Goal: Task Accomplishment & Management: Manage account settings

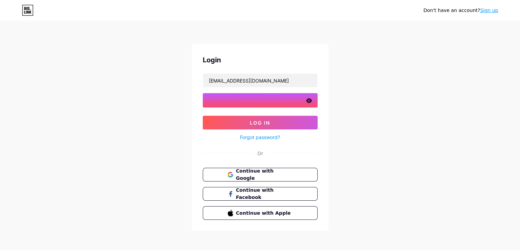
click at [203, 116] on button "Log In" at bounding box center [260, 123] width 115 height 14
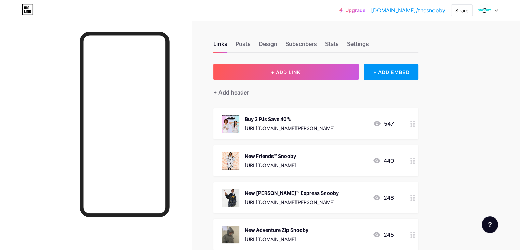
click at [335, 126] on div "[URL][DOMAIN_NAME][PERSON_NAME]" at bounding box center [290, 128] width 90 height 7
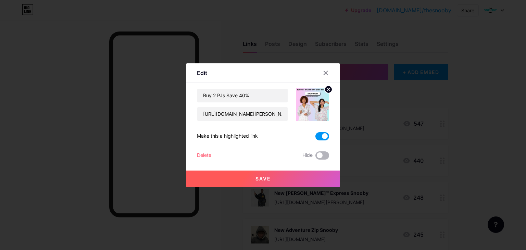
click at [322, 156] on span at bounding box center [322, 155] width 14 height 8
click at [315, 157] on input "checkbox" at bounding box center [315, 157] width 0 height 0
click at [326, 71] on icon at bounding box center [325, 72] width 5 height 5
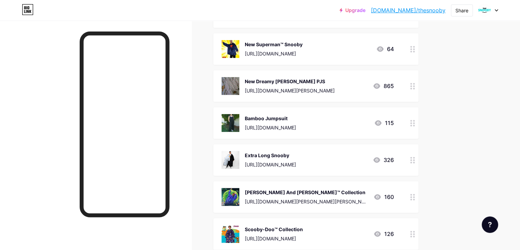
scroll to position [406, 0]
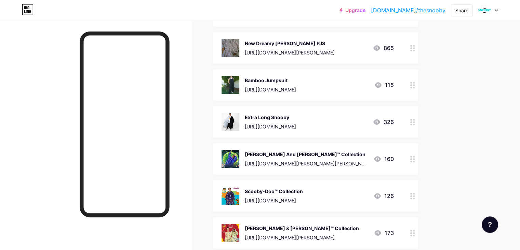
drag, startPoint x: 342, startPoint y: 193, endPoint x: 381, endPoint y: 205, distance: 40.8
click at [381, 205] on div "Scooby-Doo™ Collection [URL][DOMAIN_NAME] 126" at bounding box center [316, 195] width 205 height 31
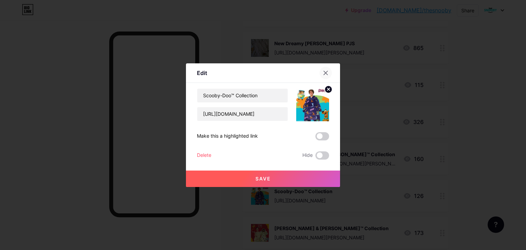
click at [327, 73] on icon at bounding box center [325, 72] width 5 height 5
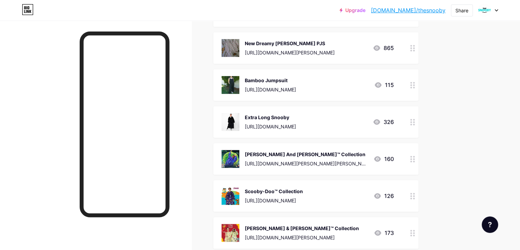
click at [419, 198] on div at bounding box center [413, 195] width 12 height 31
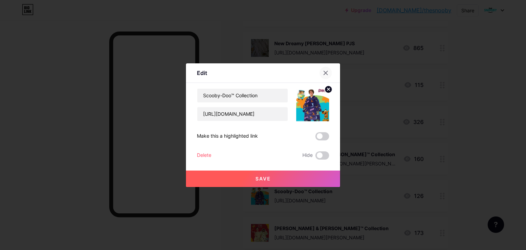
click at [328, 74] on icon at bounding box center [325, 72] width 5 height 5
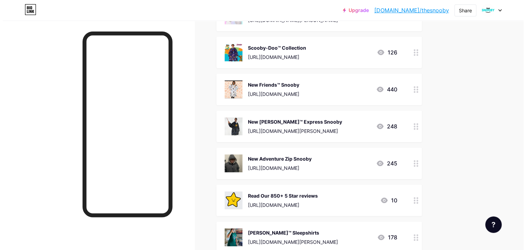
scroll to position [33, 0]
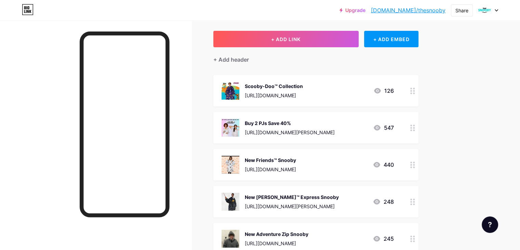
click at [303, 83] on div "Scooby-Doo™ Collection" at bounding box center [274, 85] width 58 height 7
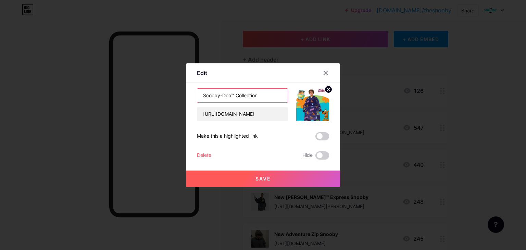
drag, startPoint x: 262, startPoint y: 95, endPoint x: 235, endPoint y: 96, distance: 26.4
click at [235, 96] on input "Scooby-Doo™ Collection" at bounding box center [242, 96] width 90 height 14
type input "Scoobtober Sale"
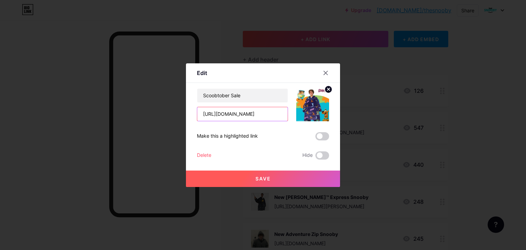
click at [240, 113] on input "[URL][DOMAIN_NAME]" at bounding box center [242, 114] width 90 height 14
click at [327, 90] on icon at bounding box center [328, 89] width 2 height 2
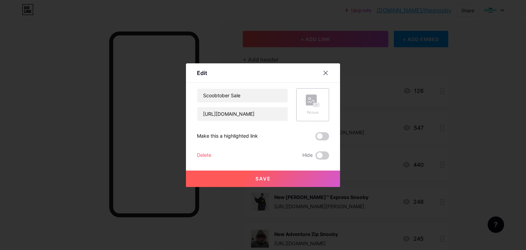
click at [314, 98] on rect at bounding box center [311, 99] width 11 height 11
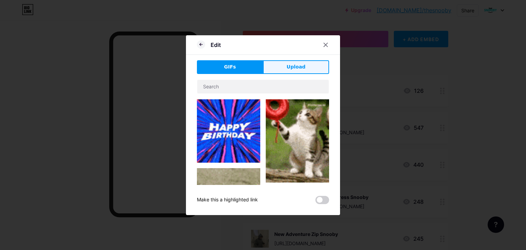
click at [288, 66] on span "Upload" at bounding box center [295, 66] width 19 height 7
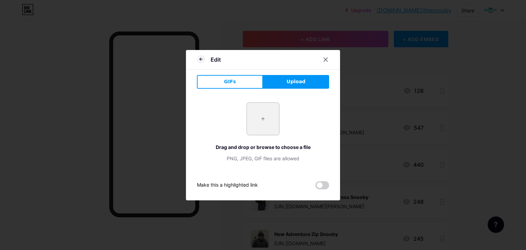
click at [259, 120] on input "file" at bounding box center [263, 119] width 32 height 32
type input "C:\fakepath\Scoobtober Square image.jpg"
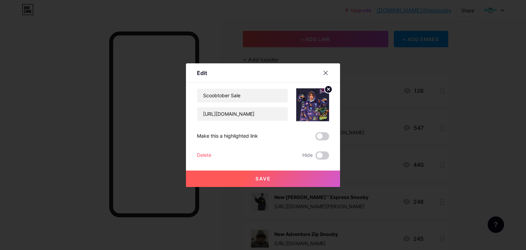
click at [323, 137] on span at bounding box center [322, 136] width 14 height 8
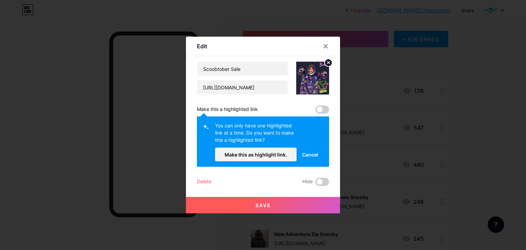
click at [253, 204] on button "Save" at bounding box center [263, 205] width 154 height 16
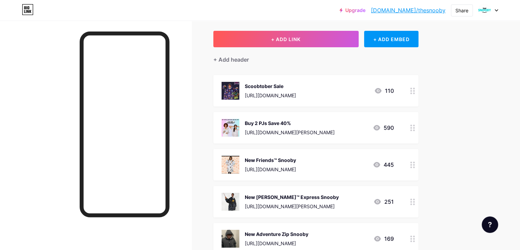
click at [415, 129] on circle at bounding box center [414, 130] width 2 height 2
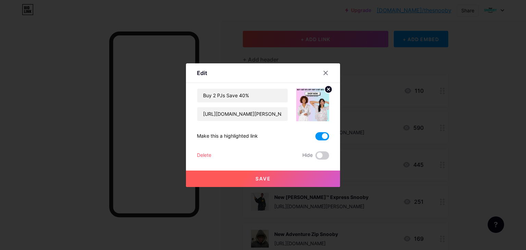
click at [318, 135] on span at bounding box center [322, 136] width 14 height 8
click at [315, 138] on input "checkbox" at bounding box center [315, 138] width 0 height 0
click at [320, 154] on span at bounding box center [322, 155] width 14 height 8
click at [315, 157] on input "checkbox" at bounding box center [315, 157] width 0 height 0
click at [276, 180] on button "Save" at bounding box center [263, 178] width 154 height 16
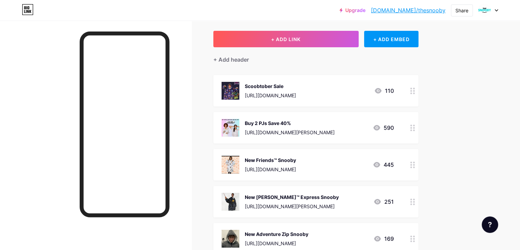
click at [415, 126] on icon at bounding box center [413, 128] width 5 height 7
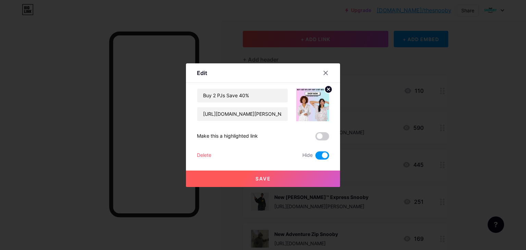
click at [316, 153] on span at bounding box center [322, 155] width 14 height 8
click at [315, 157] on input "checkbox" at bounding box center [315, 157] width 0 height 0
click at [285, 172] on button "Save" at bounding box center [263, 178] width 154 height 16
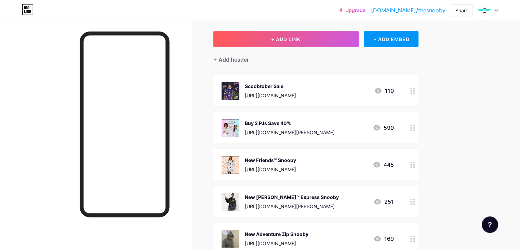
click at [419, 89] on div at bounding box center [413, 90] width 12 height 31
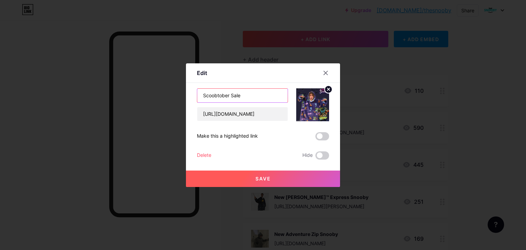
click at [245, 94] on input "Scoobtober Sale" at bounding box center [242, 96] width 90 height 14
type input "Scoobtober Sale | Buy 2, Save 45%"
click at [327, 134] on span at bounding box center [322, 136] width 14 height 8
click at [315, 138] on input "checkbox" at bounding box center [315, 138] width 0 height 0
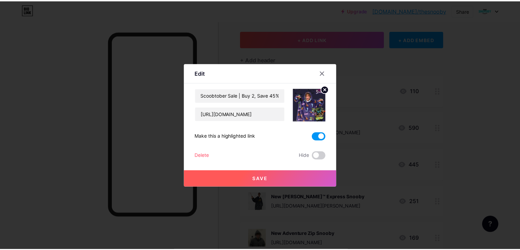
scroll to position [0, 0]
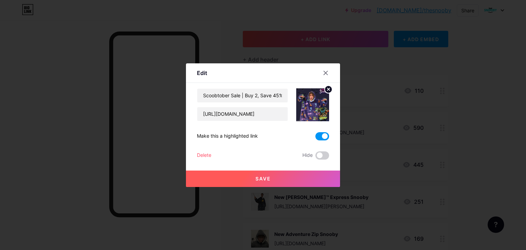
click at [261, 176] on span "Save" at bounding box center [262, 179] width 15 height 6
